Goal: Communication & Community: Answer question/provide support

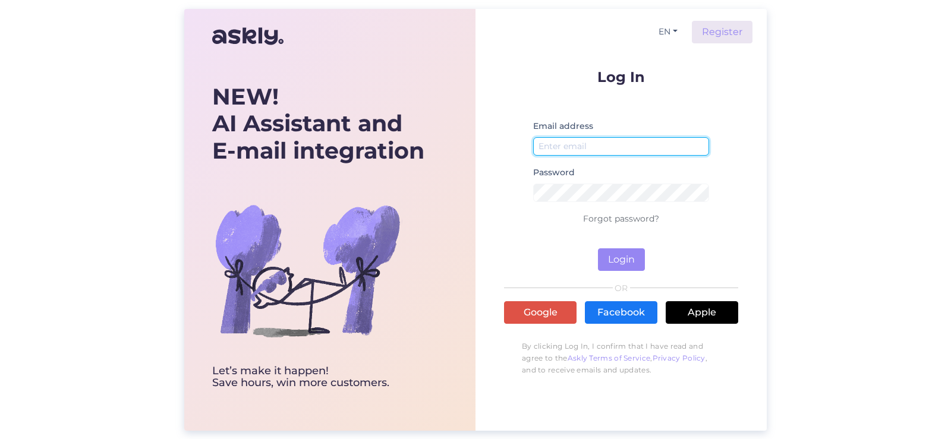
click at [607, 143] on input "email" at bounding box center [621, 146] width 176 height 18
type input "[EMAIL_ADDRESS][DOMAIN_NAME]"
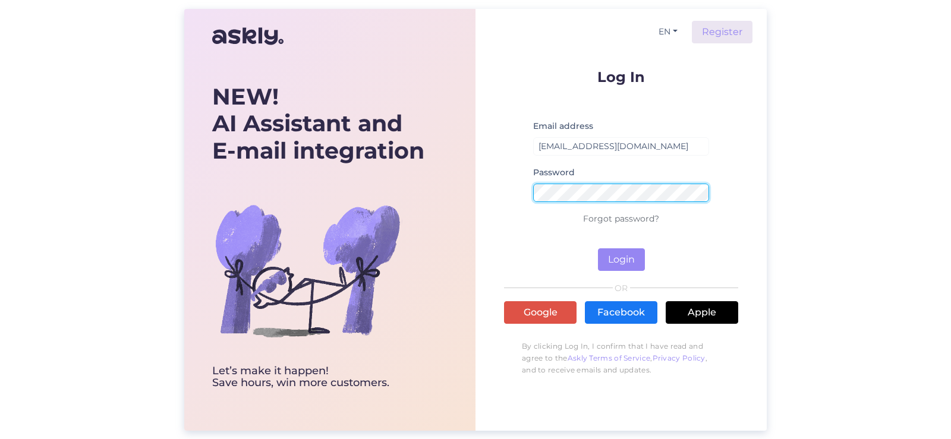
click at [598, 248] on button "Login" at bounding box center [621, 259] width 47 height 23
click at [510, 199] on form "Log In Email address [EMAIL_ADDRESS][DOMAIN_NAME] Password Wrong password Forgo…" at bounding box center [621, 170] width 234 height 201
click at [598, 248] on button "Login" at bounding box center [621, 259] width 47 height 23
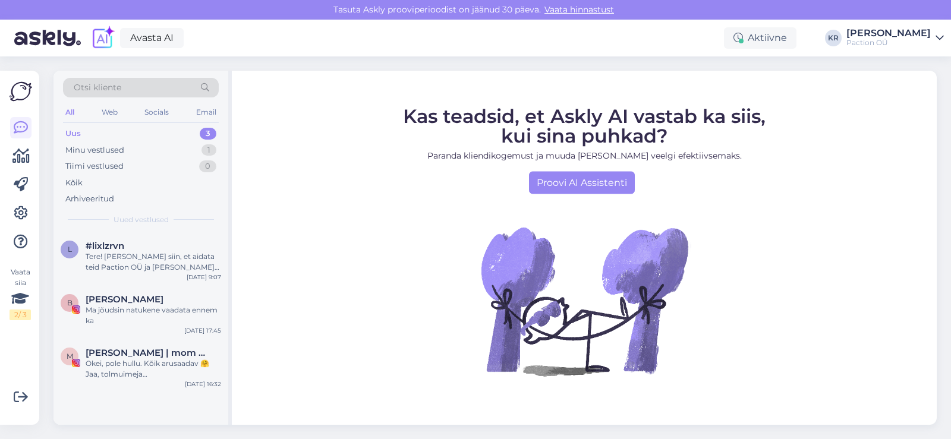
click at [122, 133] on div "Uus 3" at bounding box center [141, 133] width 156 height 17
click at [135, 369] on div "Okei, pole hullu. Kõik arusaadav 🤗 Jaa, tolmuimeja pesemisfunktsiooniga olemas.…" at bounding box center [153, 368] width 135 height 21
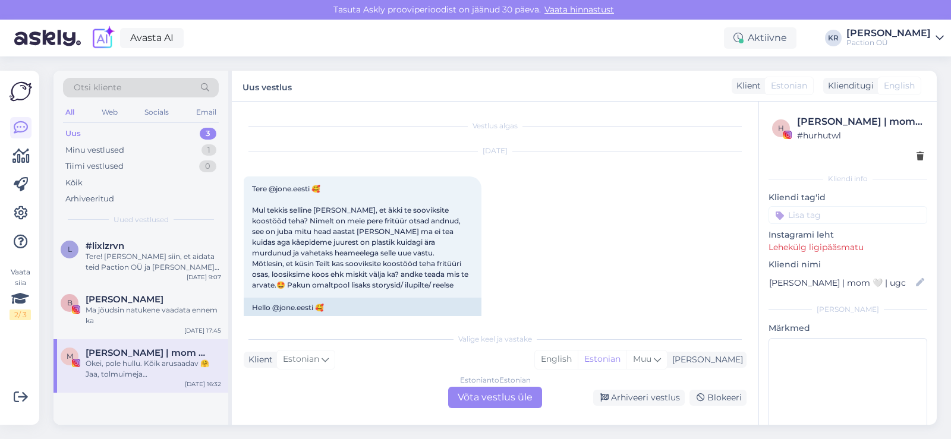
scroll to position [432, 0]
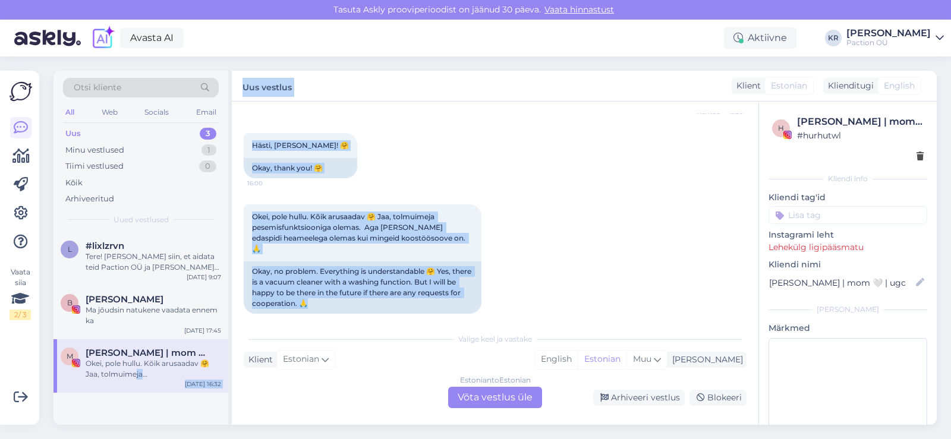
drag, startPoint x: 135, startPoint y: 369, endPoint x: 594, endPoint y: 305, distance: 462.6
click at [594, 305] on div "Otsi kliente All Web Socials Email Uus 3 Minu vestlused 1 Tiimi vestlused 0 Kõi…" at bounding box center [494, 248] width 883 height 354
click at [648, 393] on div "Arhiveeri vestlus" at bounding box center [639, 398] width 92 height 16
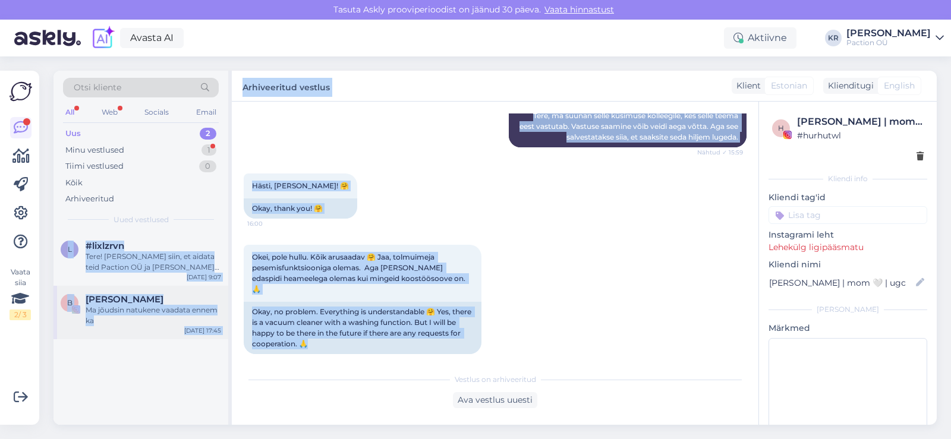
click at [162, 305] on div "Ma jõudsin natukene vaadata ennem ka" at bounding box center [153, 315] width 135 height 21
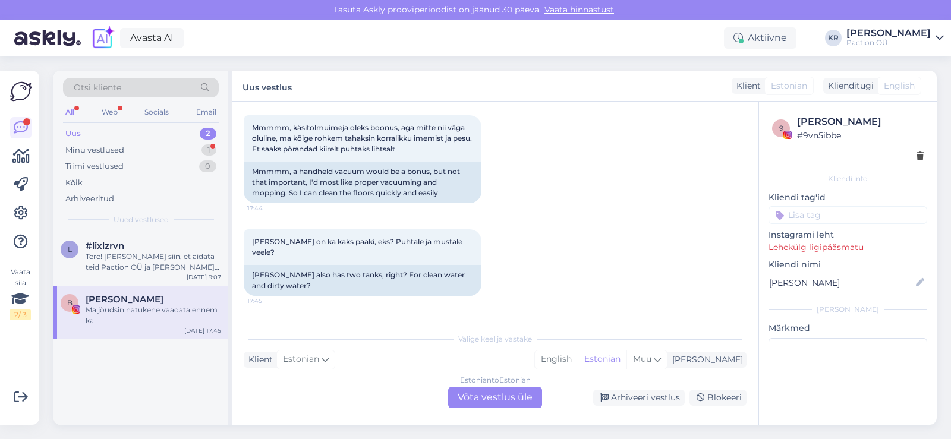
scroll to position [760, 0]
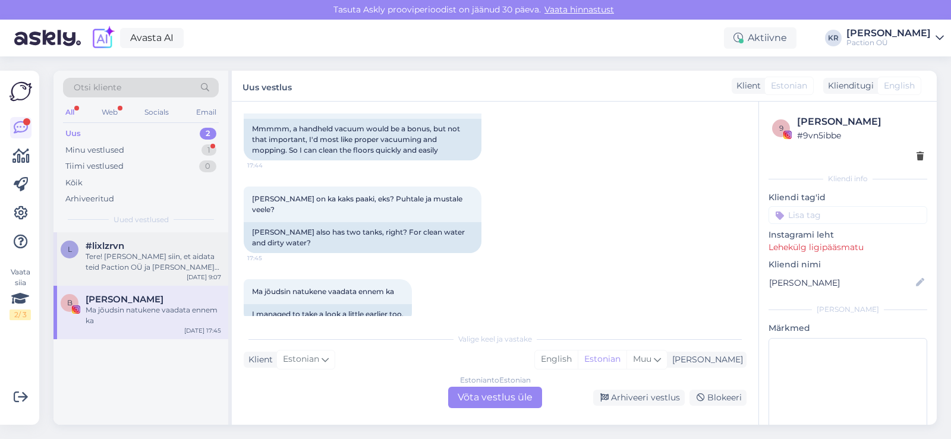
click at [137, 260] on div "Tere! [PERSON_NAME] siin, et aidata teid Paction OÜ ja [PERSON_NAME] toodetega.…" at bounding box center [153, 261] width 135 height 21
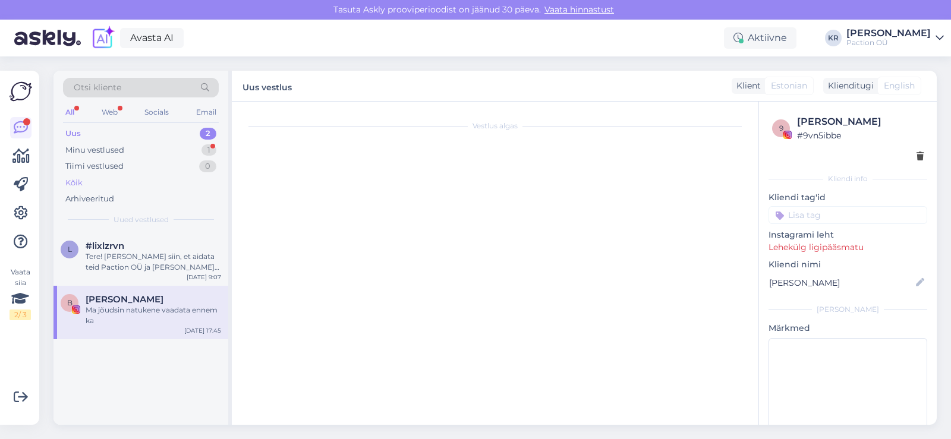
scroll to position [98, 0]
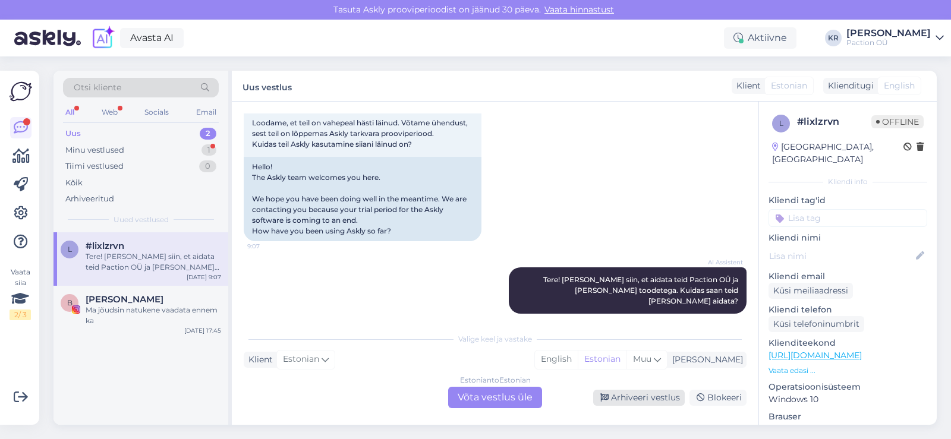
click at [631, 396] on div "Arhiveeri vestlus" at bounding box center [639, 398] width 92 height 16
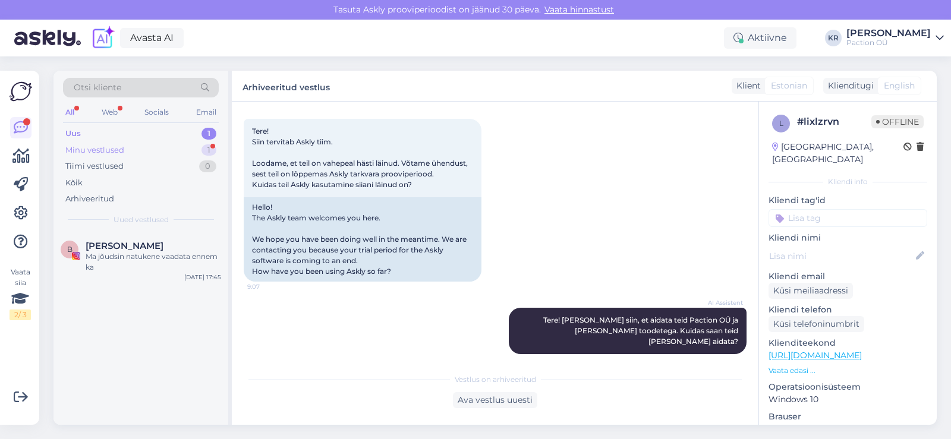
click at [112, 152] on div "Minu vestlused" at bounding box center [94, 150] width 59 height 12
click at [119, 258] on div "[PERSON_NAME] PW11 Pro Max varstolmuimeja koos põrandapesusüsteemiga" at bounding box center [153, 261] width 135 height 21
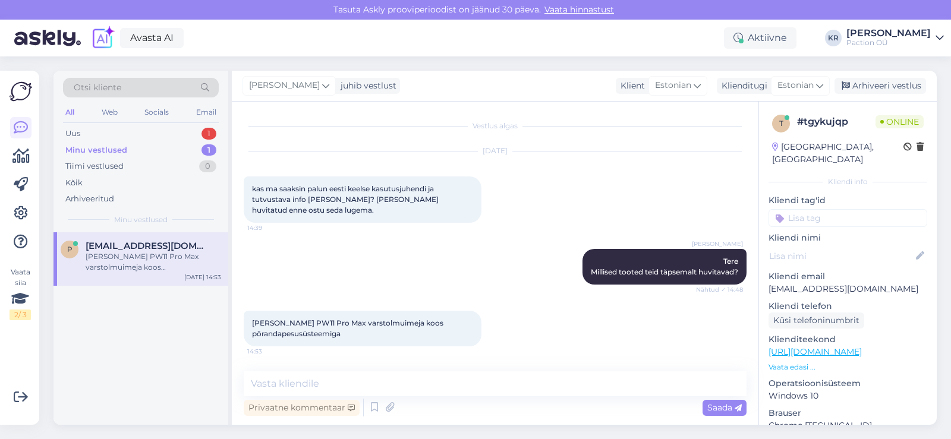
click at [484, 409] on div "Privaatne kommentaar Saada" at bounding box center [495, 407] width 503 height 23
click at [475, 385] on textarea at bounding box center [495, 383] width 503 height 25
type textarea "E"
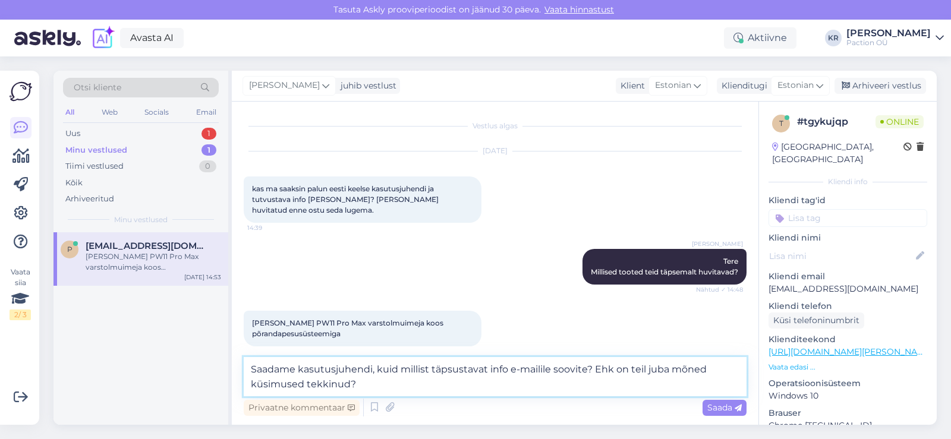
click at [373, 368] on textarea "Saadame kasutusjuhendi, kuid millist täpsustavat info e-mailile soovite? Ehk on…" at bounding box center [495, 376] width 503 height 39
click at [594, 370] on textarea "Saadame kasutusjuhendi e-mailile, kuid millist täpsustavat info e-mailile soovi…" at bounding box center [495, 376] width 503 height 39
type textarea "Saadame kasutusjuhendi e-mailile, kuid millist täpsustavat info e-mailile lisak…"
click at [595, 386] on textarea "Saadame kasutusjuhendi e-mailile, kuid millist täpsustavat info e-mailile lisak…" at bounding box center [495, 376] width 503 height 39
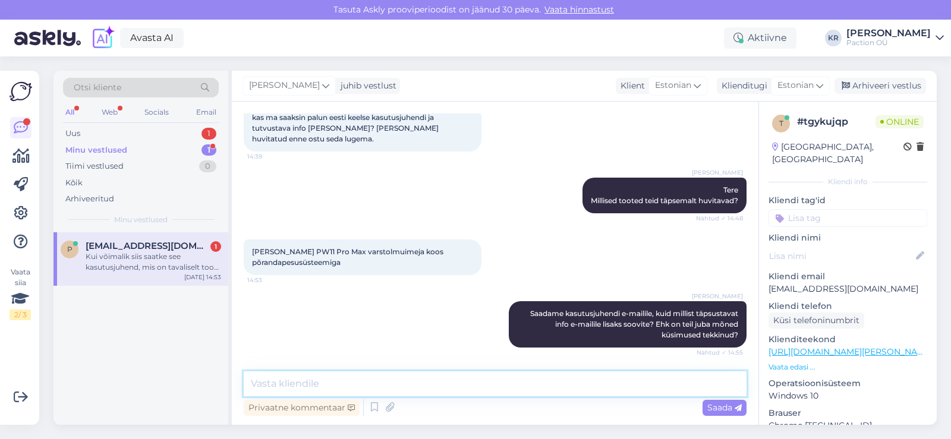
scroll to position [133, 0]
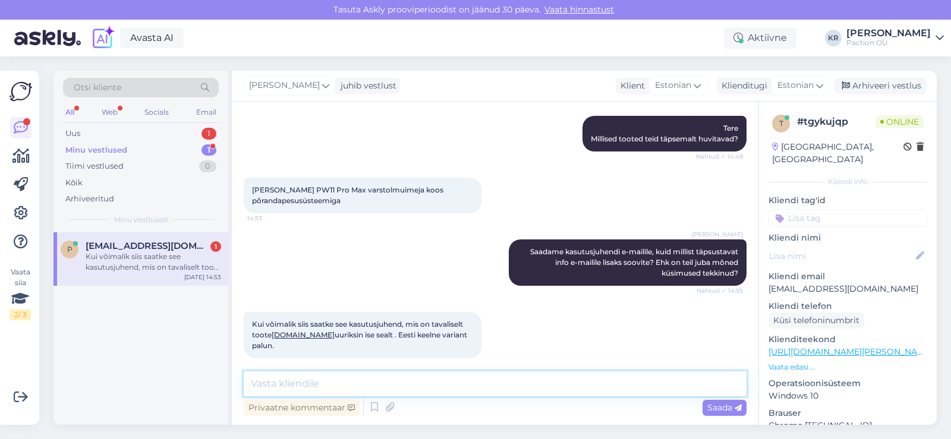
click at [435, 376] on textarea at bounding box center [495, 383] width 503 height 25
click at [472, 382] on textarea "Juhend on saadetud. Andke julgelt [PERSON_NAME] küsimusi tekib." at bounding box center [495, 383] width 503 height 25
type textarea "Juhend on saadetud. Andke julgelt [PERSON_NAME] lisaküsimusi tekib."
click at [718, 409] on span "Saada" at bounding box center [724, 407] width 34 height 11
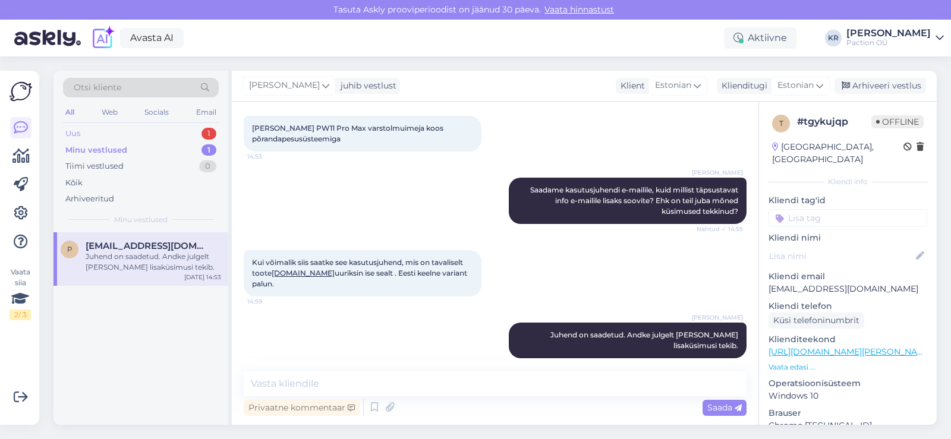
click at [114, 134] on div "Uus 1" at bounding box center [141, 133] width 156 height 17
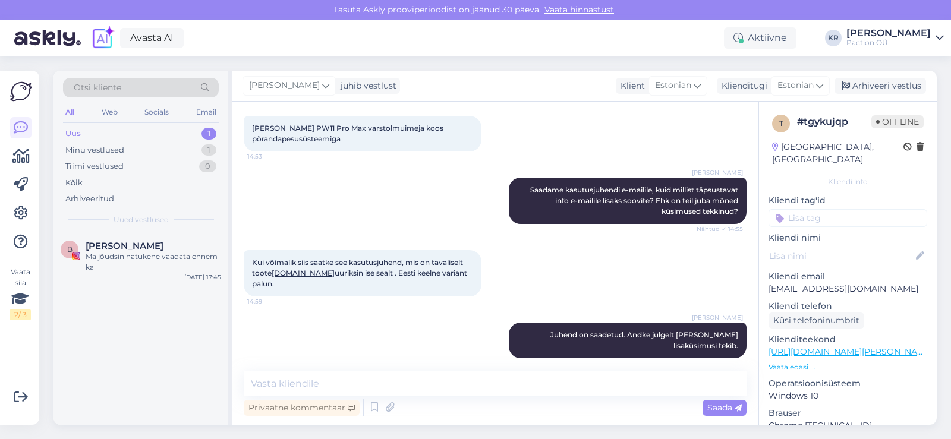
click at [562, 61] on div "Otsi kliente All Web Socials Email Uus 1 Minu vestlused 1 Tiimi vestlused 0 Kõi…" at bounding box center [498, 247] width 904 height 383
